Goal: Information Seeking & Learning: Stay updated

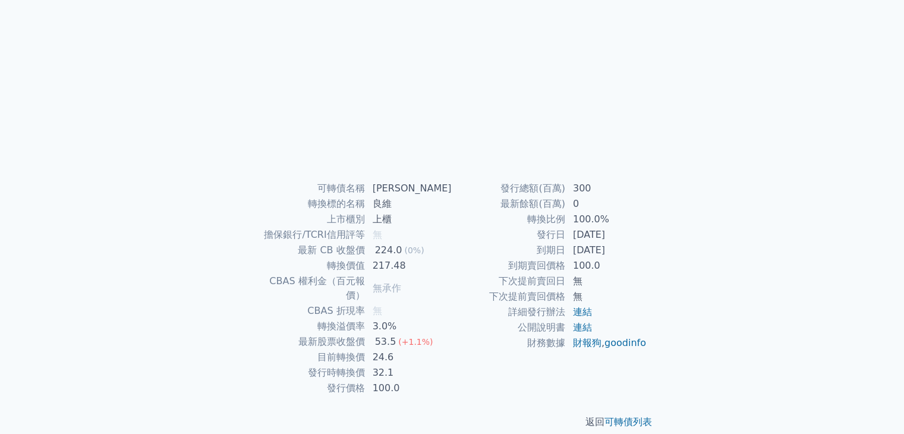
scroll to position [117, 0]
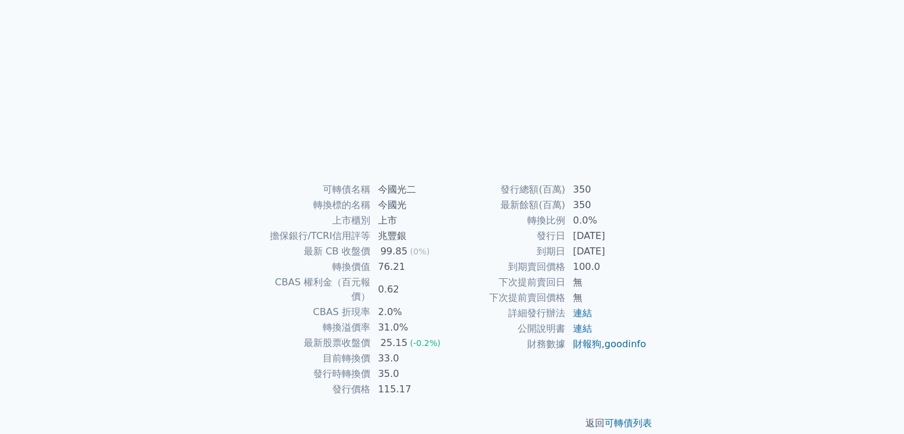
scroll to position [117, 0]
click at [586, 253] on td "2024-08-13" at bounding box center [606, 250] width 81 height 15
click at [631, 266] on td "100.0" at bounding box center [606, 265] width 81 height 15
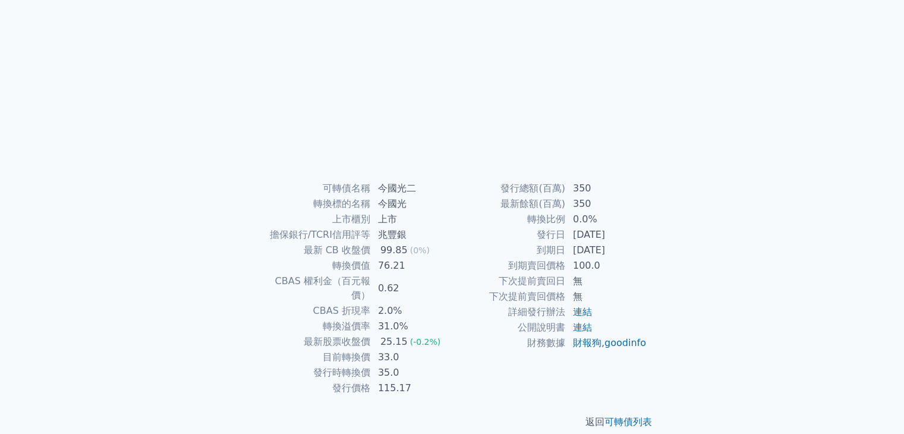
drag, startPoint x: 350, startPoint y: 7, endPoint x: 319, endPoint y: 56, distance: 57.9
click at [319, 56] on div at bounding box center [452, 93] width 380 height 166
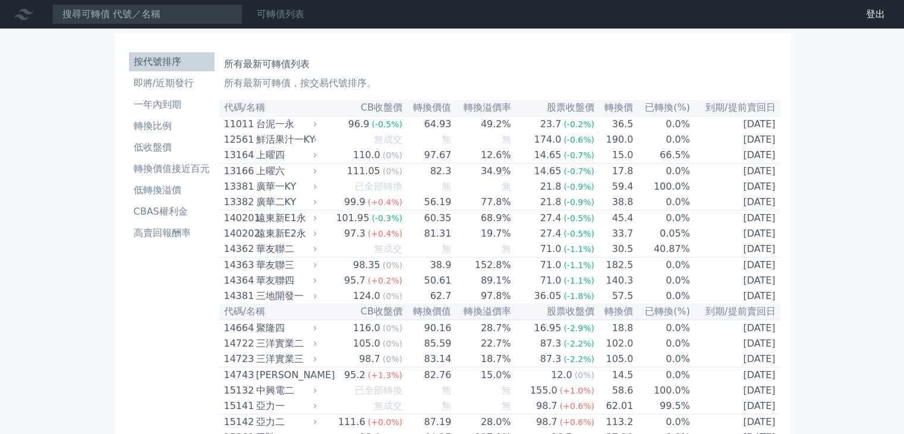
click at [177, 83] on li "即將/近期發行" at bounding box center [172, 83] width 86 height 14
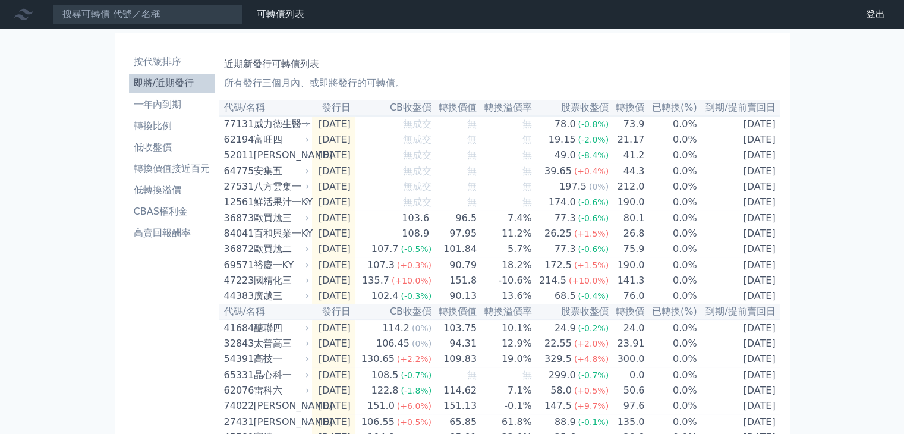
click at [823, 200] on div "可轉債列表 財務數據 可轉債列表 財務數據 登出 登出 按代號排序 即將/近期發行 一年內到期 轉換比例 低收盤價 轉換價值接近百元 低轉換溢價" at bounding box center [452, 397] width 904 height 794
